Goal: Navigation & Orientation: Find specific page/section

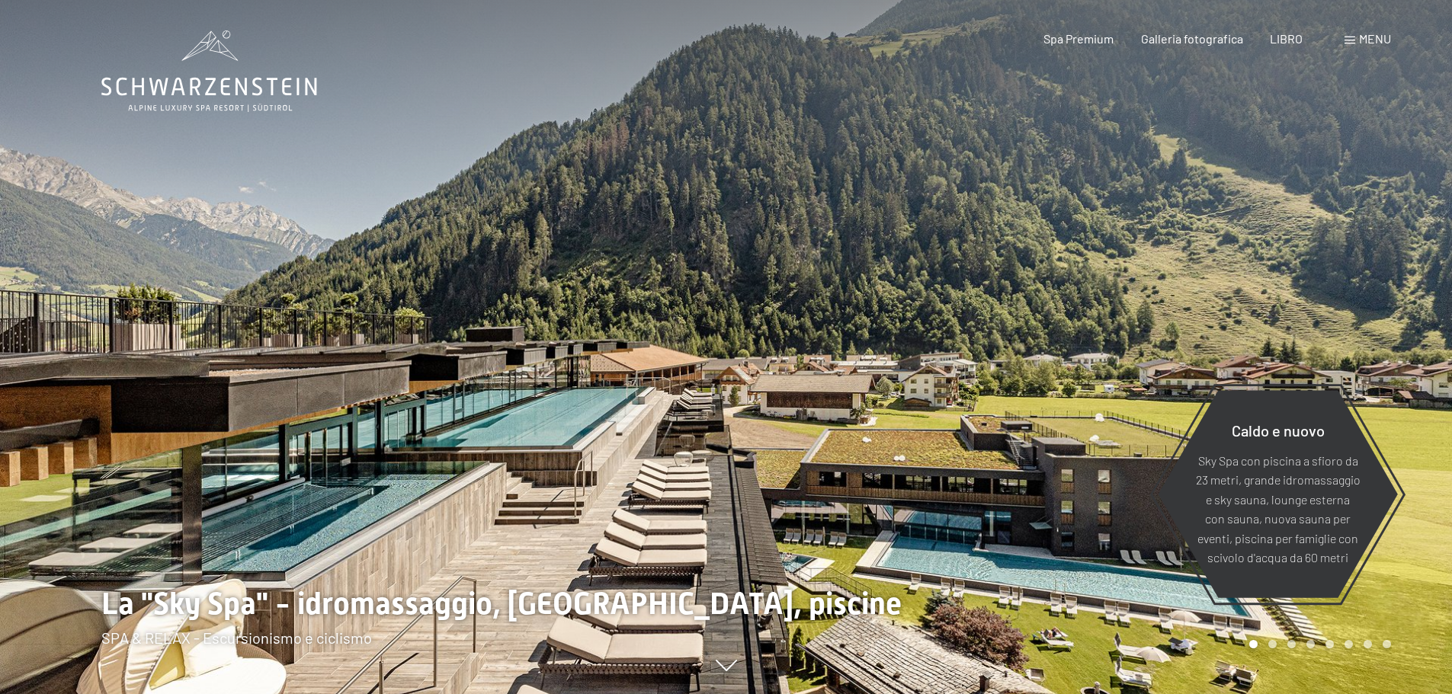
click at [1350, 35] on div "menu" at bounding box center [1367, 38] width 46 height 17
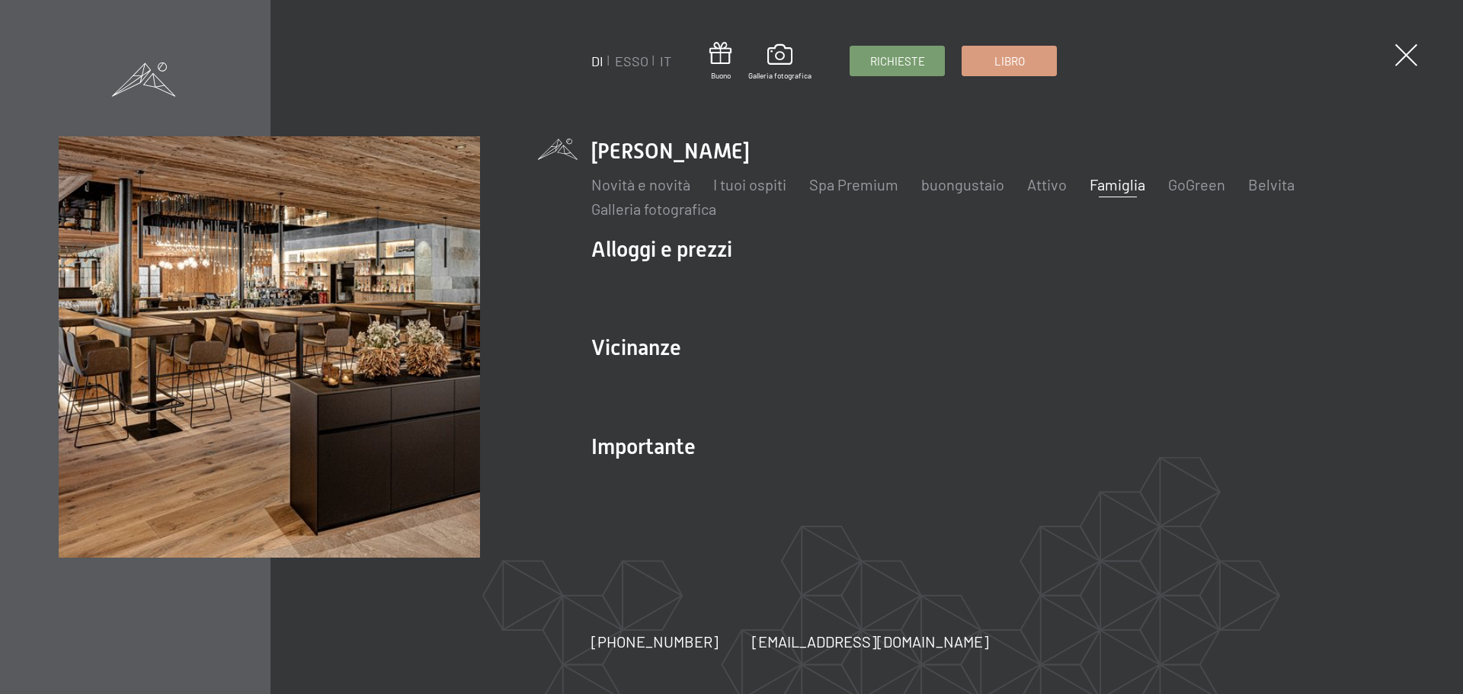
click at [1096, 178] on font "Famiglia" at bounding box center [1118, 184] width 56 height 18
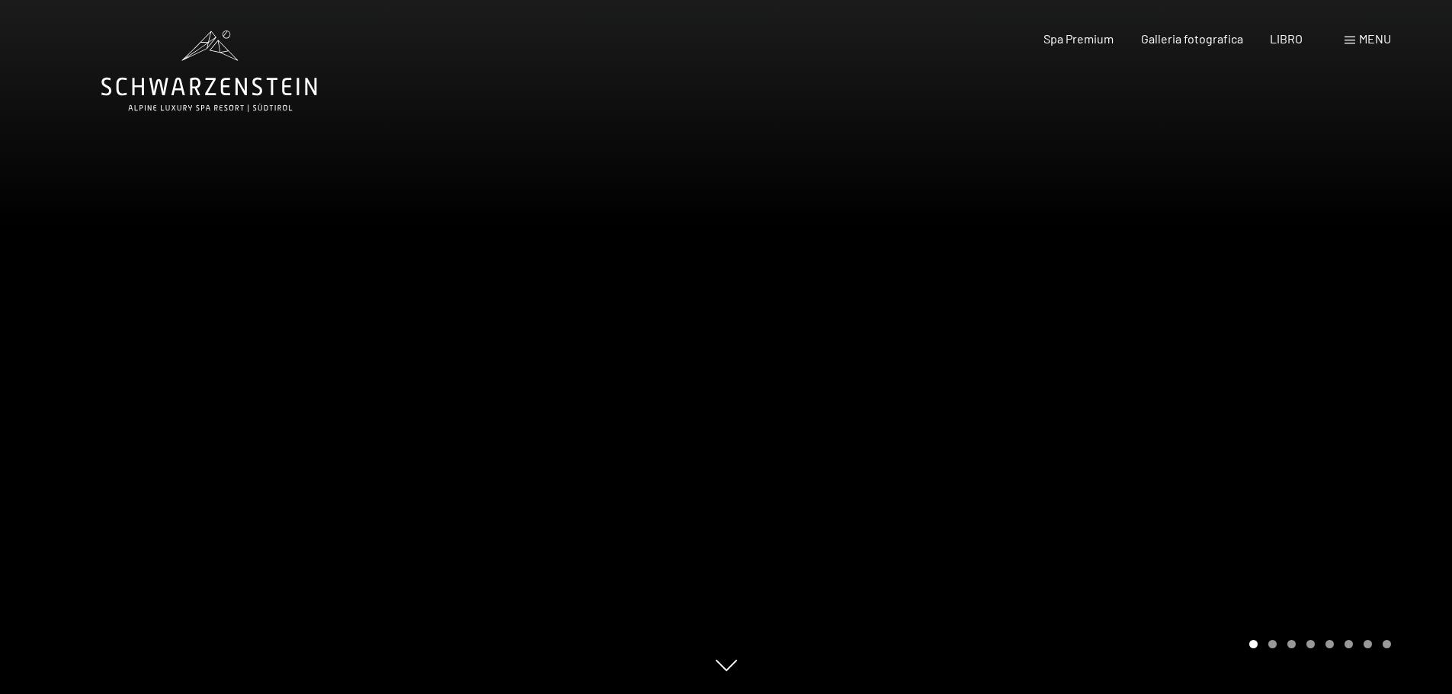
click at [1346, 408] on div at bounding box center [1089, 347] width 726 height 694
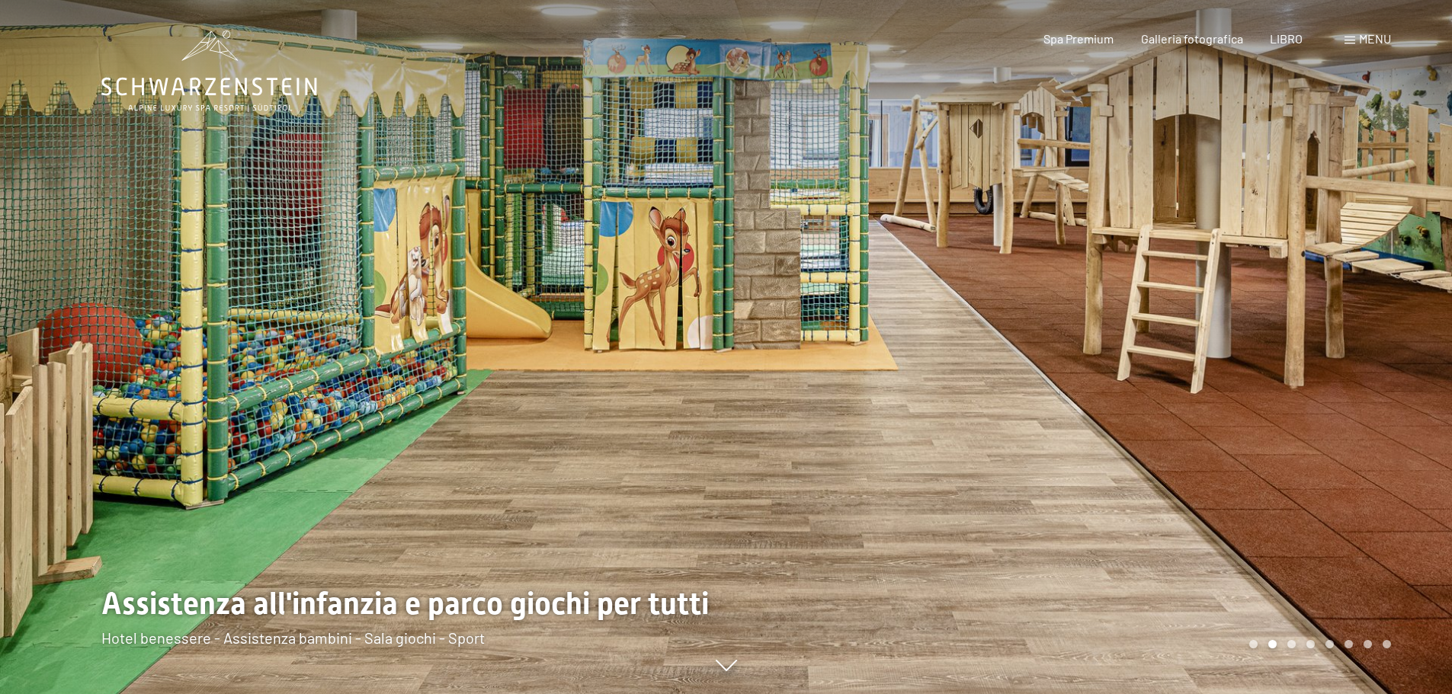
click at [1346, 408] on div at bounding box center [1089, 347] width 726 height 694
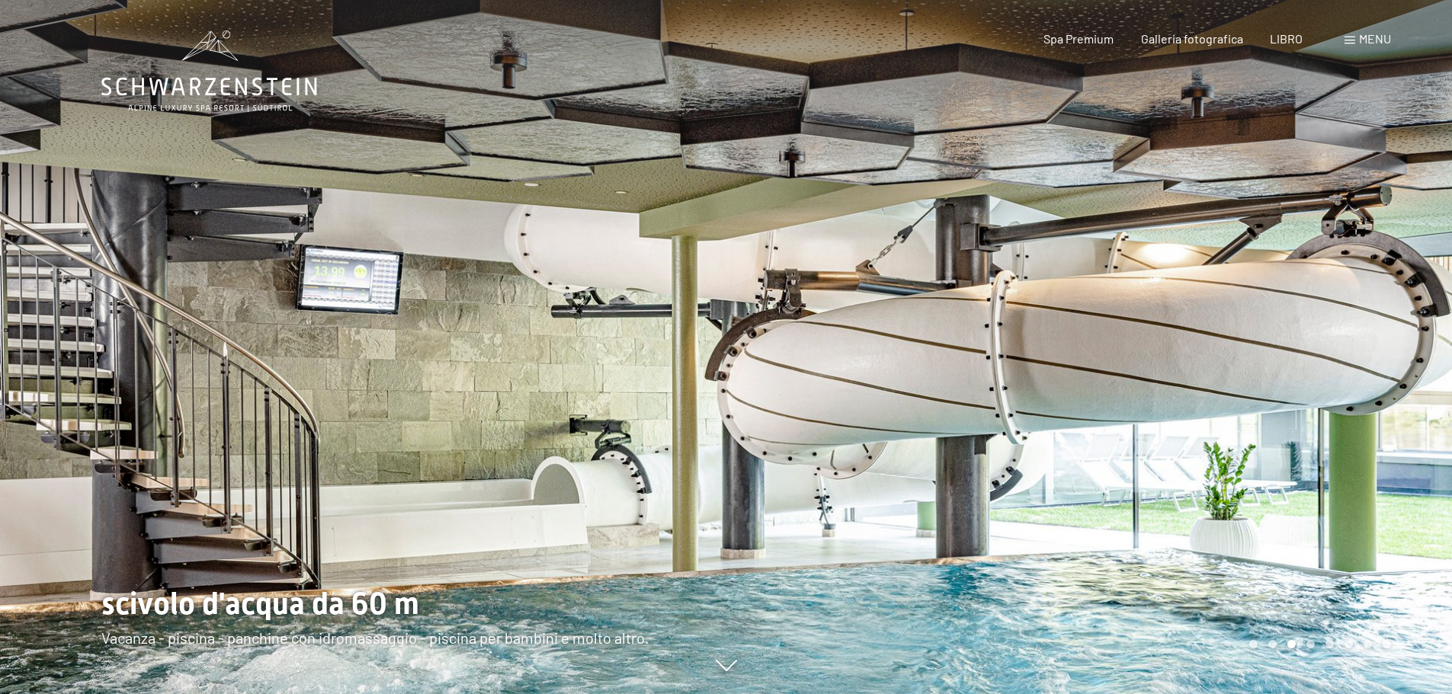
click at [1343, 379] on div at bounding box center [1089, 347] width 726 height 694
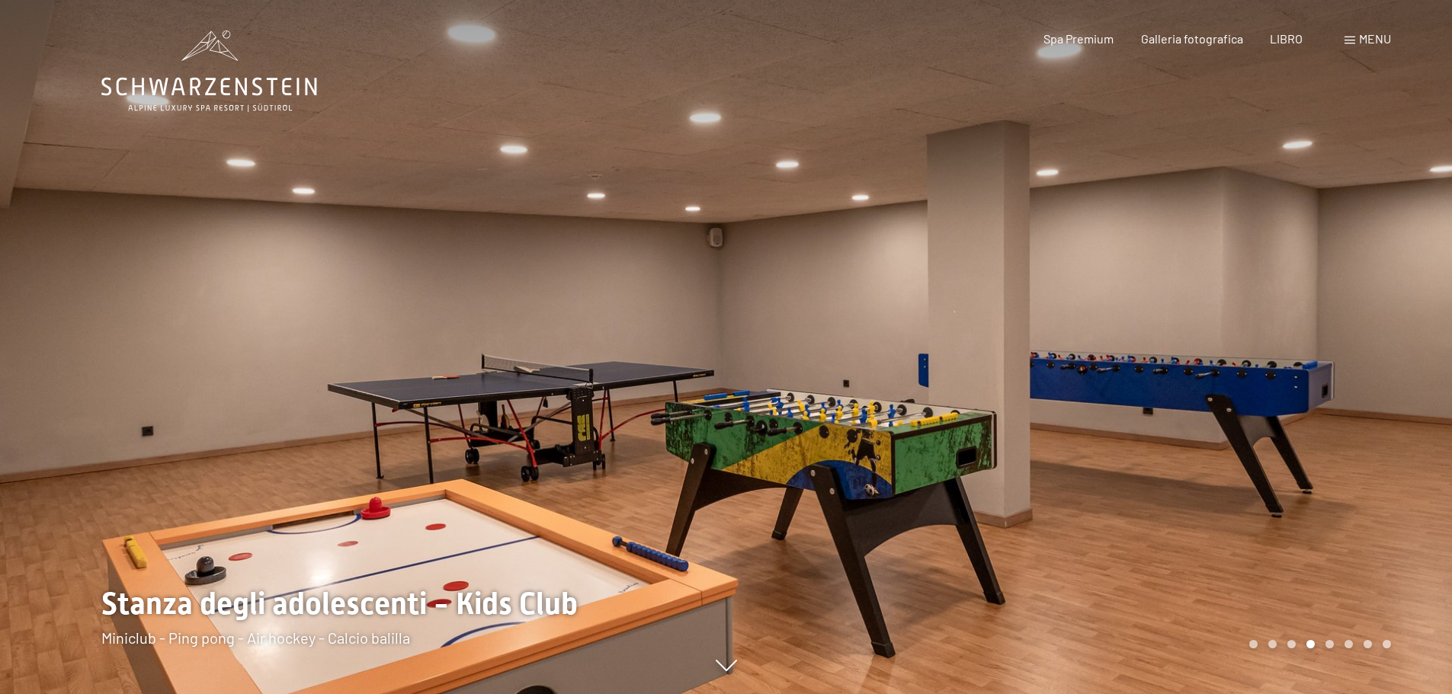
click at [1343, 377] on div at bounding box center [1089, 347] width 726 height 694
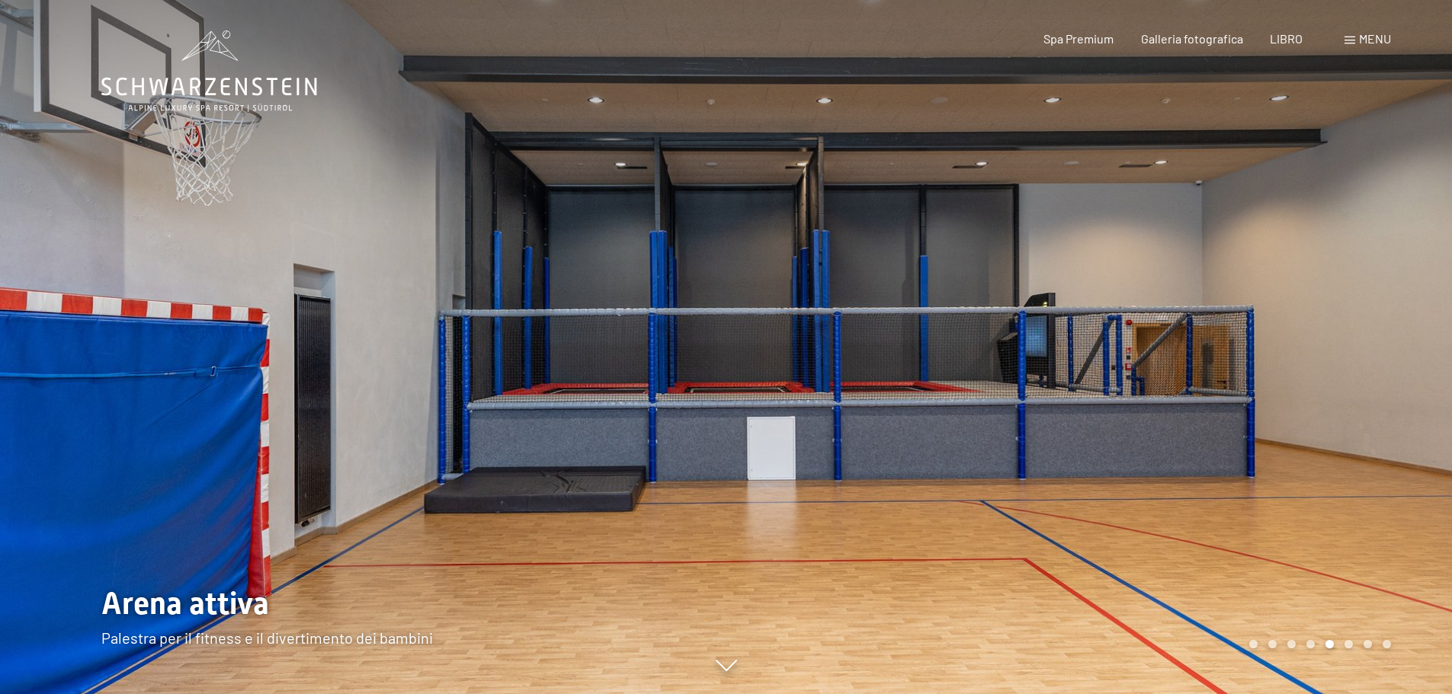
click at [1343, 374] on div at bounding box center [1089, 347] width 726 height 694
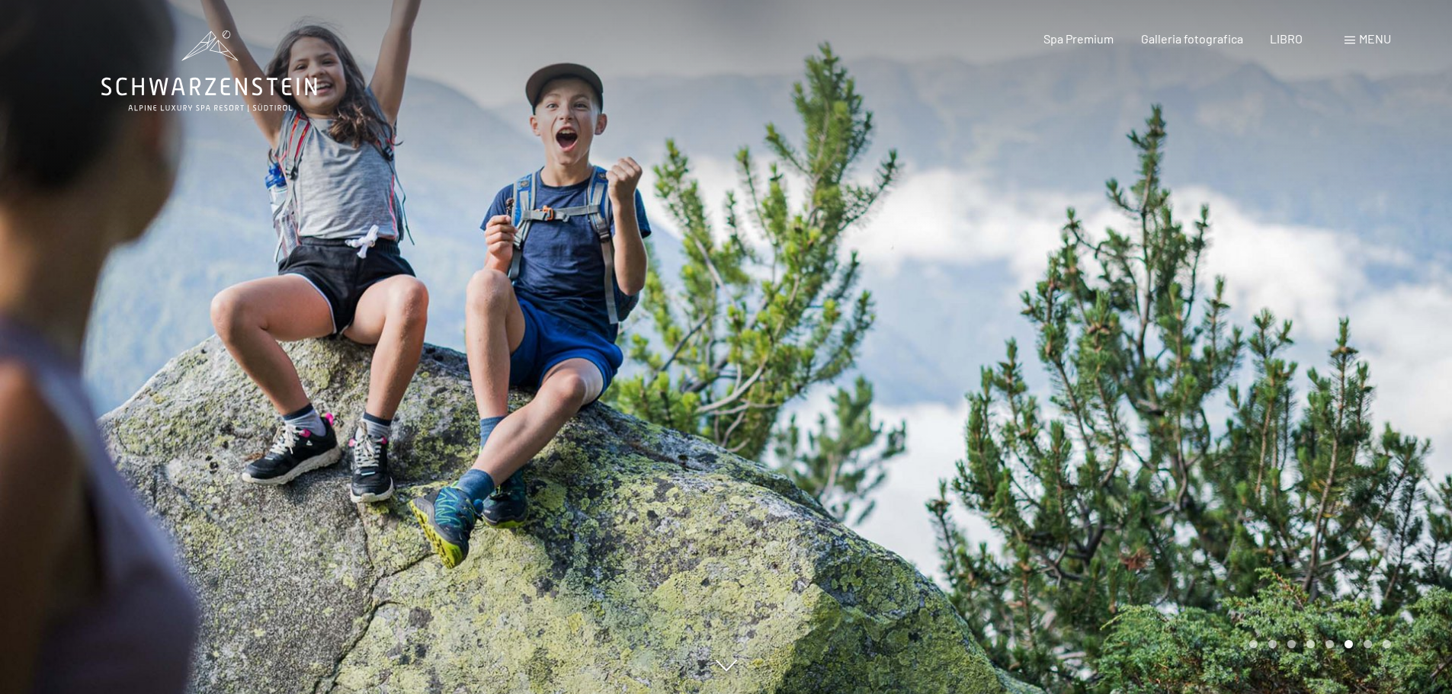
click at [1343, 374] on div at bounding box center [1089, 347] width 726 height 694
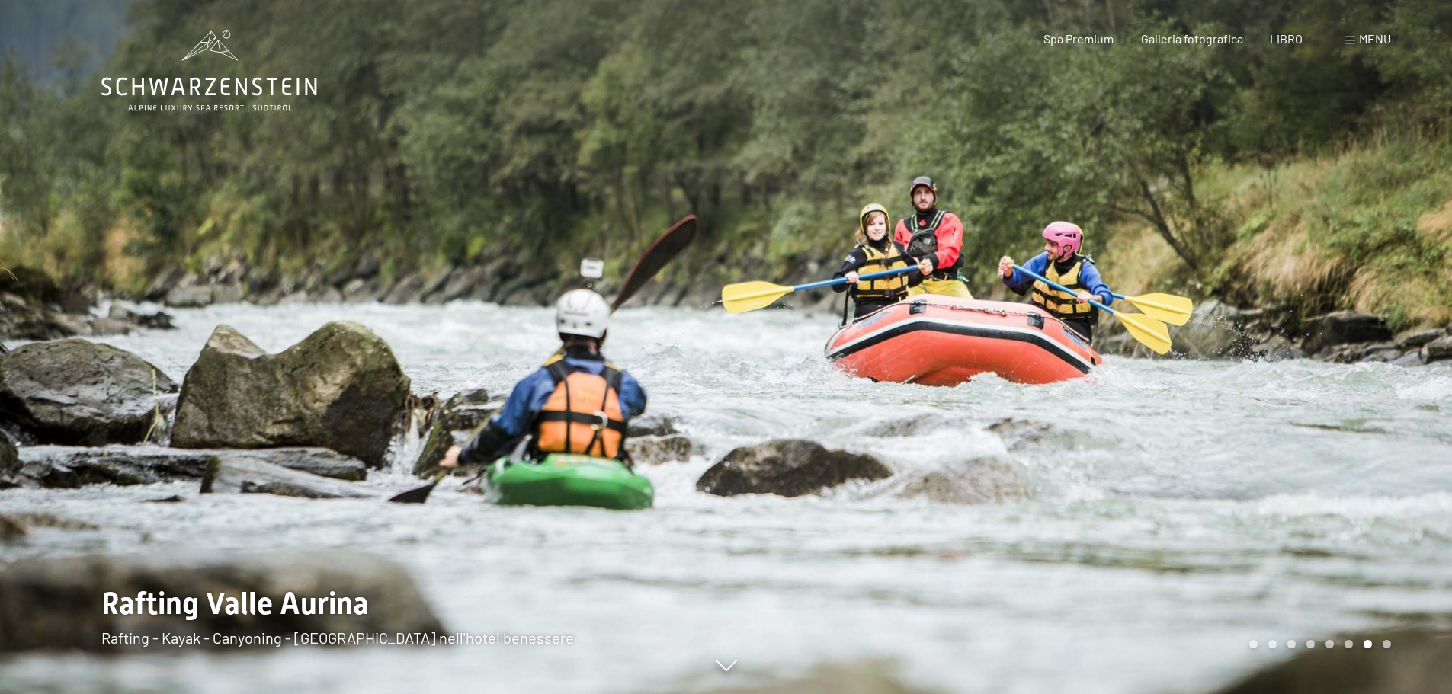
click at [1343, 374] on div at bounding box center [1089, 347] width 726 height 694
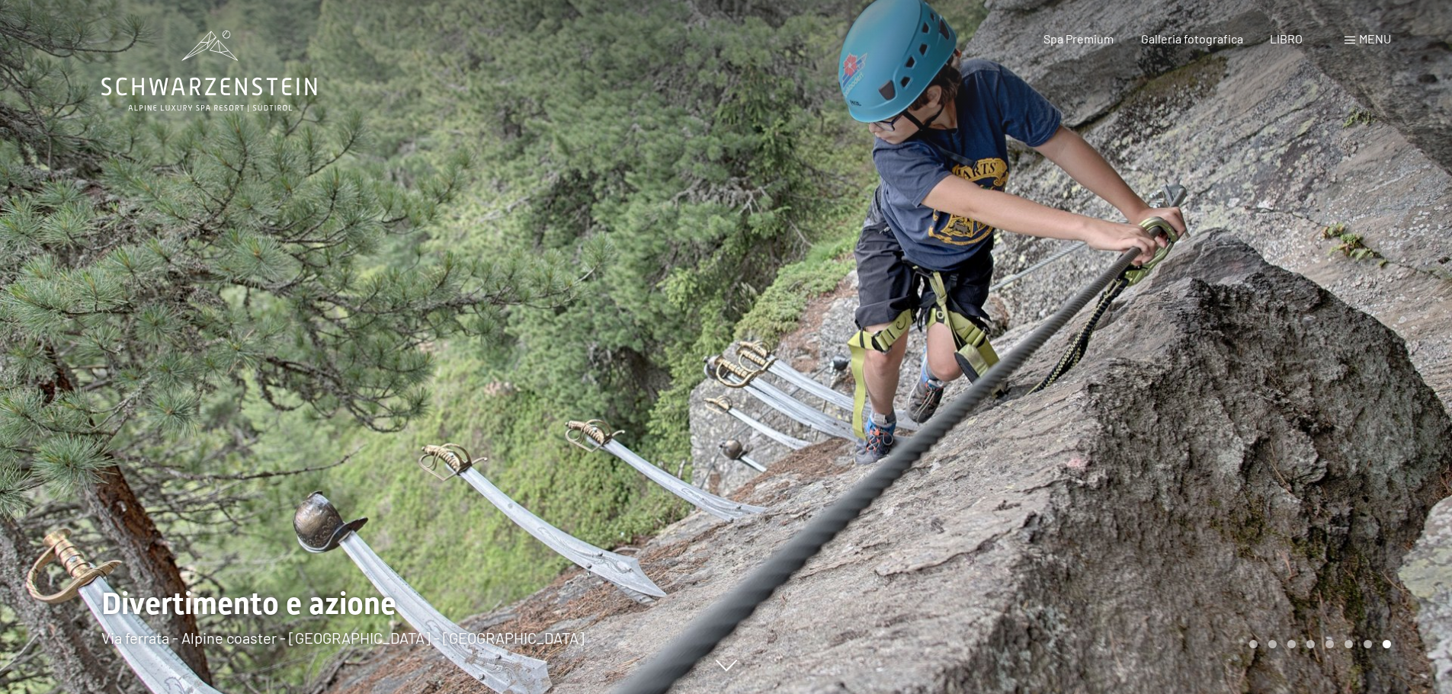
click at [1343, 374] on div at bounding box center [1089, 347] width 726 height 694
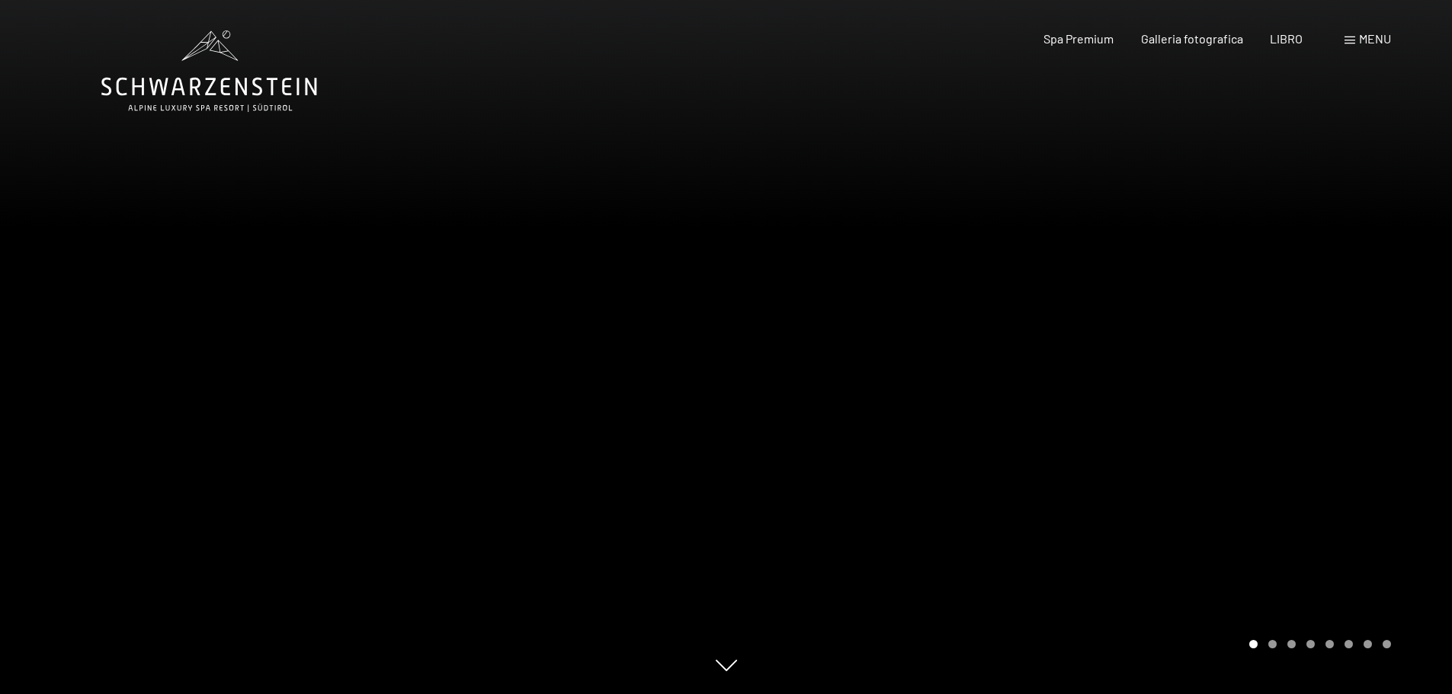
click at [1343, 374] on div at bounding box center [1089, 347] width 726 height 694
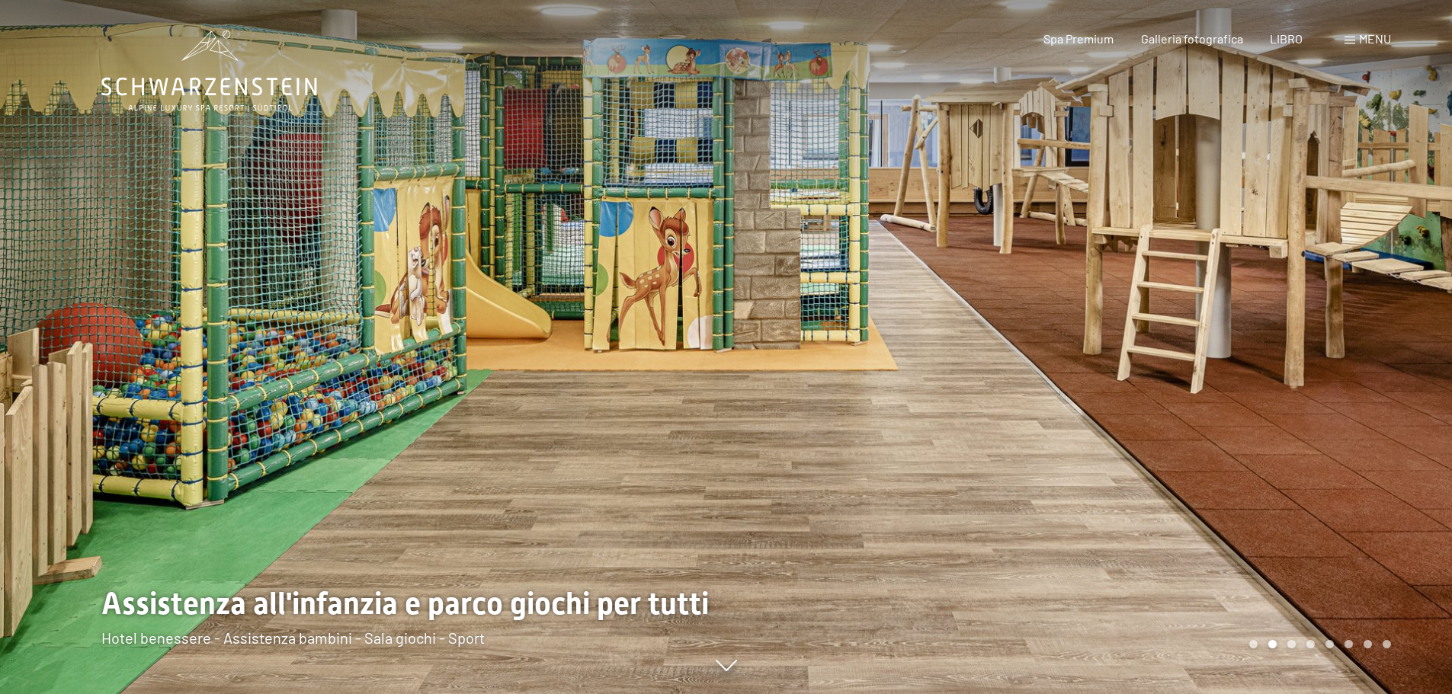
click at [1343, 374] on div at bounding box center [1089, 347] width 726 height 694
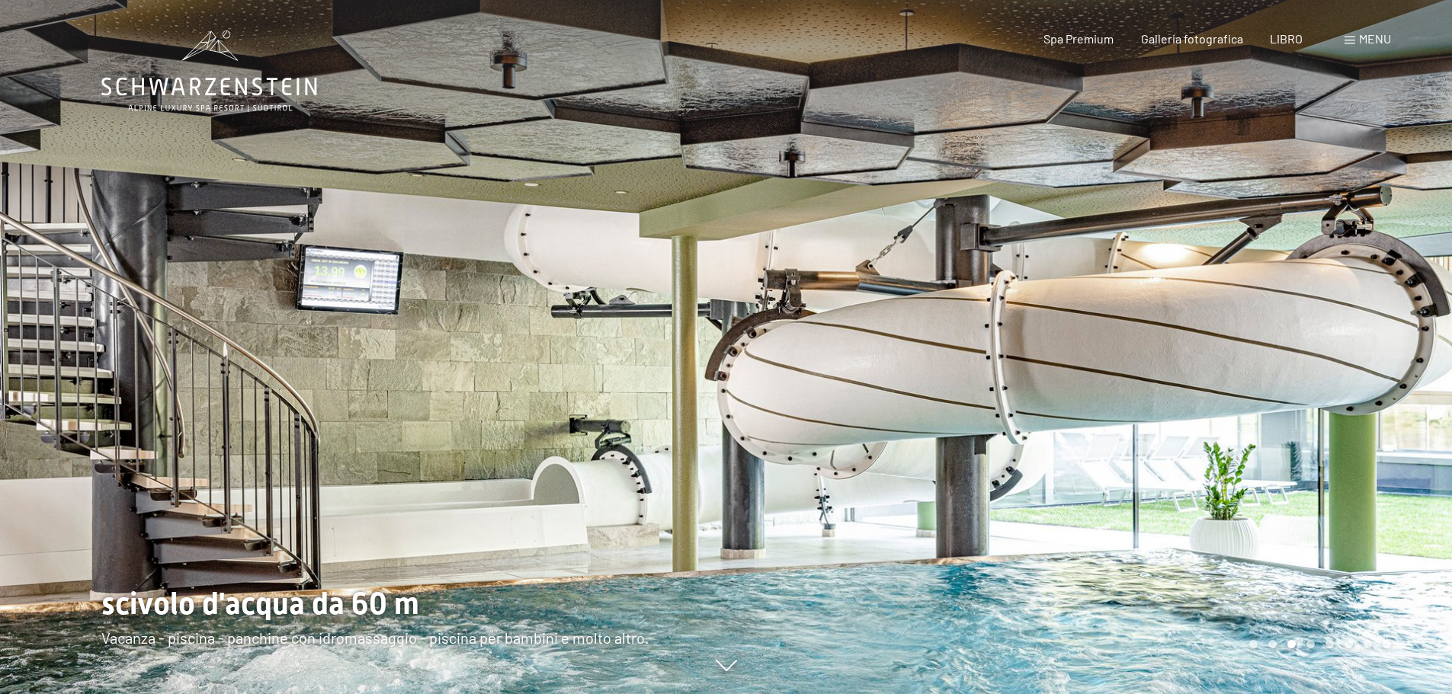
click at [1343, 374] on div at bounding box center [1089, 347] width 726 height 694
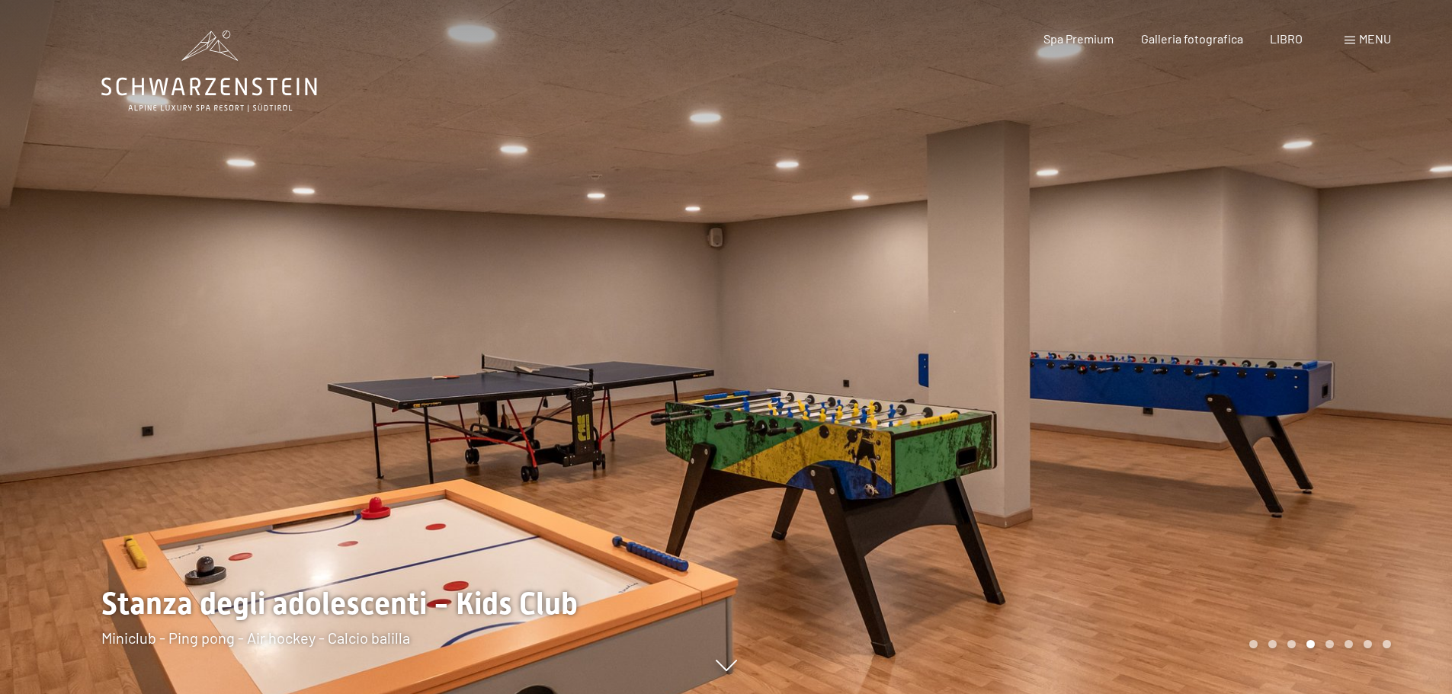
click at [1343, 374] on div at bounding box center [1089, 347] width 726 height 694
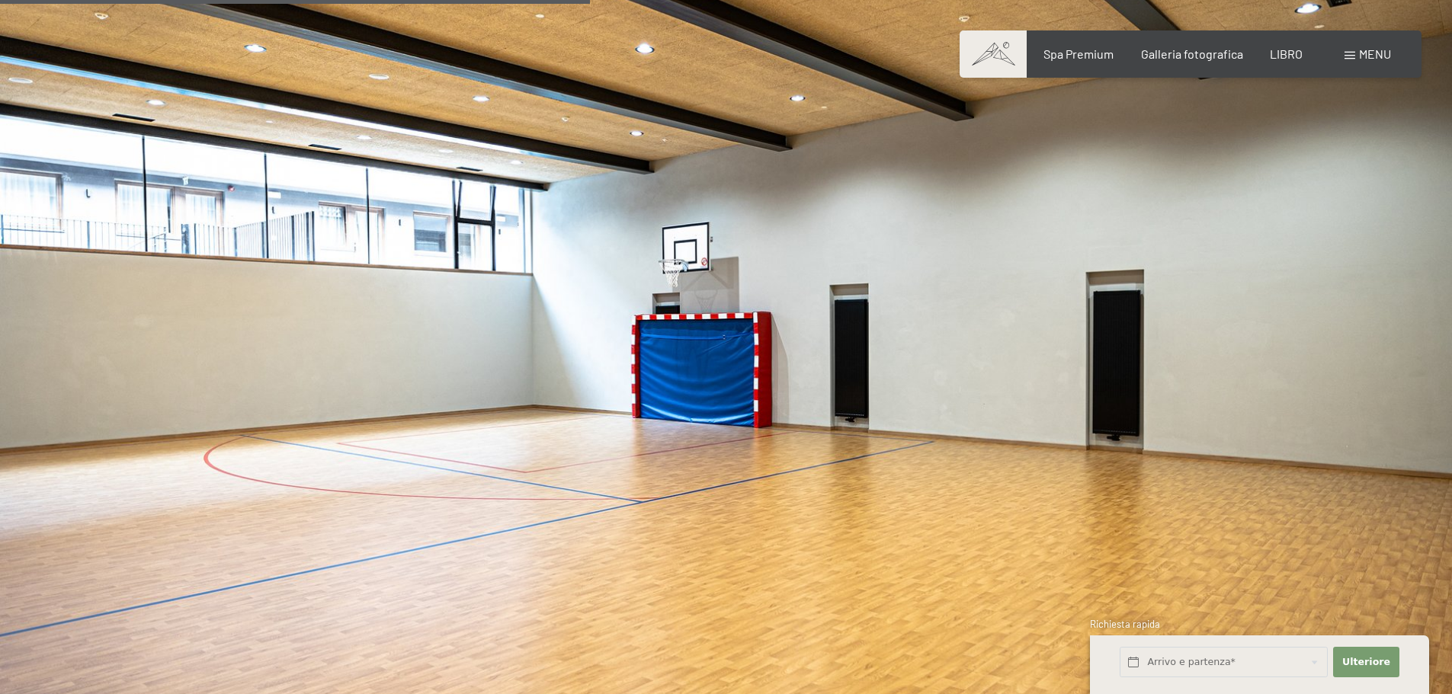
scroll to position [4877, 0]
